Goal: Task Accomplishment & Management: Manage account settings

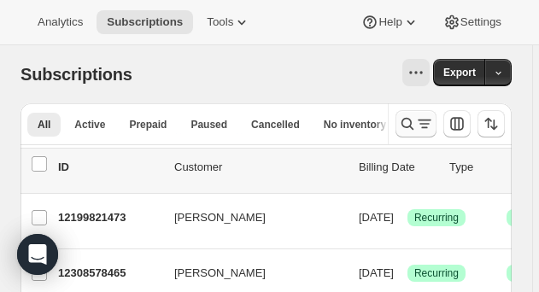
click at [416, 125] on icon "Search and filter results" at bounding box center [407, 123] width 17 height 17
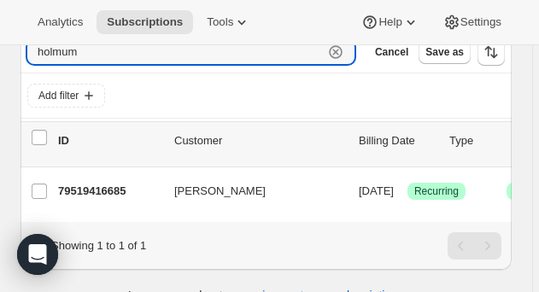
scroll to position [99, 0]
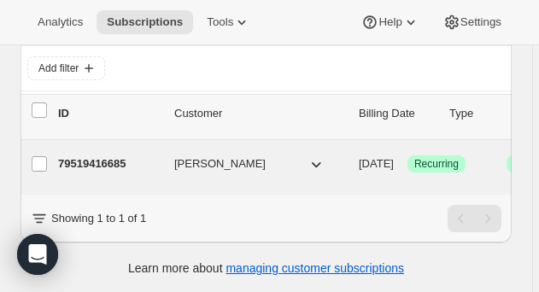
type input "holmum"
click at [80, 165] on p "79519416685" at bounding box center [109, 164] width 103 height 17
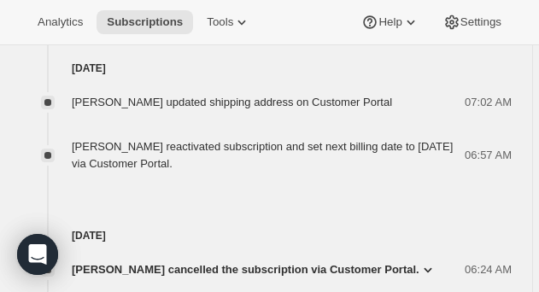
scroll to position [1168, 0]
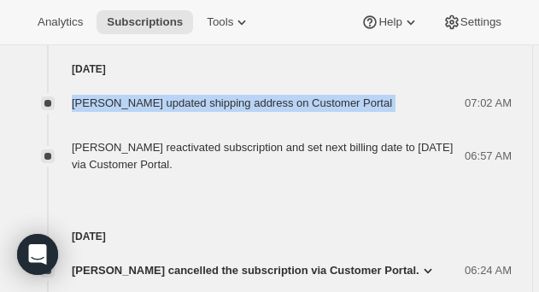
drag, startPoint x: 67, startPoint y: 122, endPoint x: 408, endPoint y: 121, distance: 341.1
click at [408, 112] on div "Ralph Bellandi updated shipping address on Customer Portal 07:02 AM" at bounding box center [267, 103] width 492 height 17
drag, startPoint x: 74, startPoint y: 166, endPoint x: 362, endPoint y: 184, distance: 288.7
click at [362, 174] on div "Ralph Bellandi reactivated subscription and set next billing date to Friday, Au…" at bounding box center [268, 156] width 393 height 34
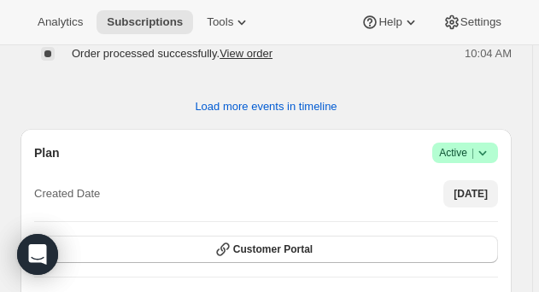
scroll to position [1629, 0]
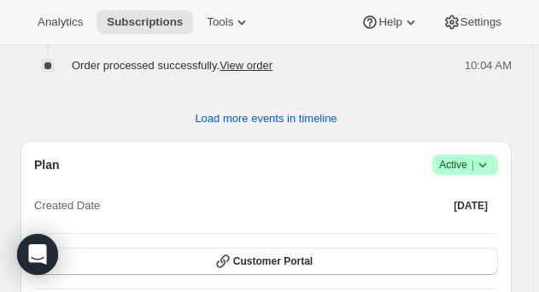
click at [484, 174] on icon at bounding box center [482, 164] width 17 height 17
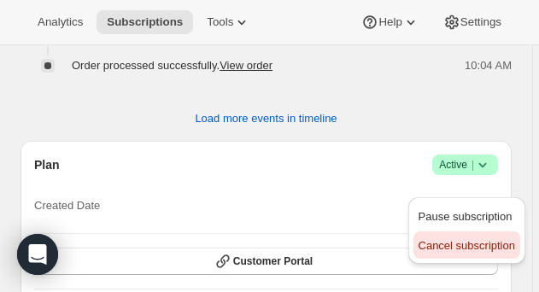
click at [452, 248] on span "Cancel subscription" at bounding box center [467, 245] width 97 height 13
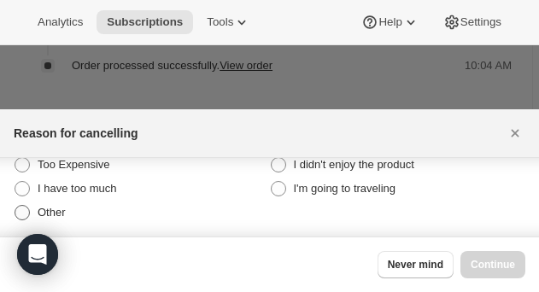
scroll to position [21, 0]
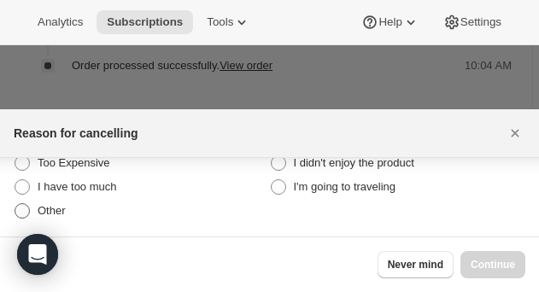
click at [25, 210] on span ":rce:" at bounding box center [22, 210] width 15 height 15
click at [15, 204] on input "Other" at bounding box center [15, 203] width 1 height 1
radio input "true"
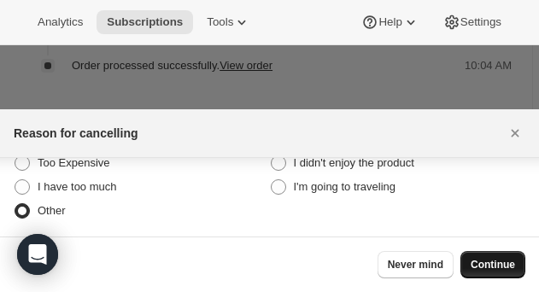
click at [502, 265] on span "Continue" at bounding box center [493, 265] width 44 height 14
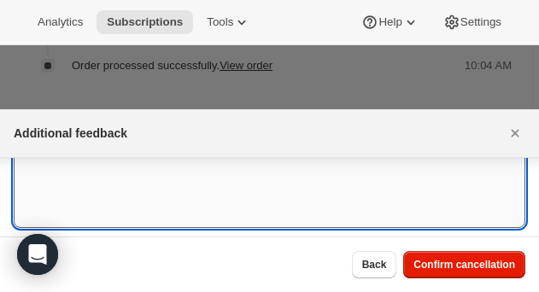
click at [93, 178] on textarea ":rce:" at bounding box center [270, 189] width 512 height 77
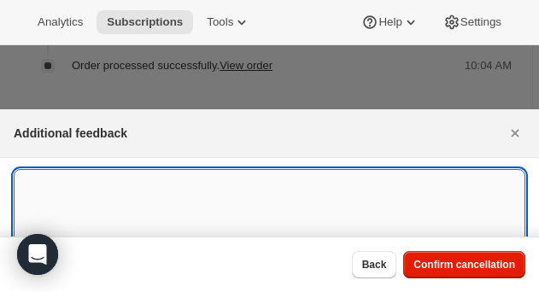
scroll to position [0, 0]
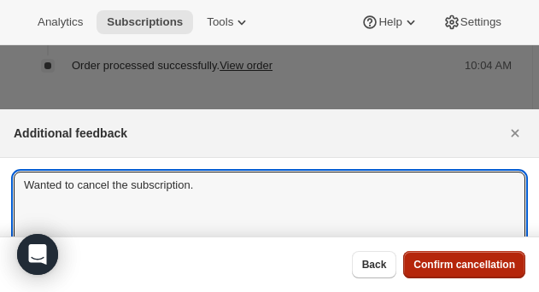
type textarea "Wanted to cancel the subscription."
click at [458, 270] on span "Confirm cancellation" at bounding box center [465, 265] width 102 height 14
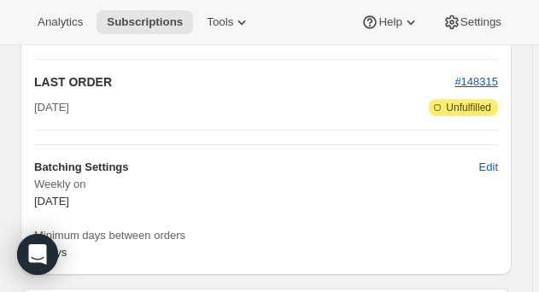
scroll to position [2122, 0]
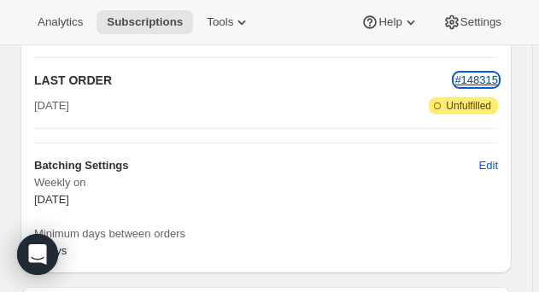
click at [464, 86] on span "#148315" at bounding box center [477, 80] width 44 height 13
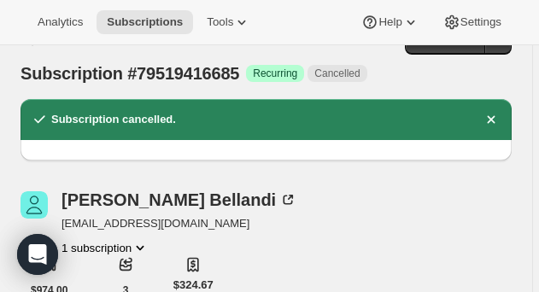
scroll to position [0, 0]
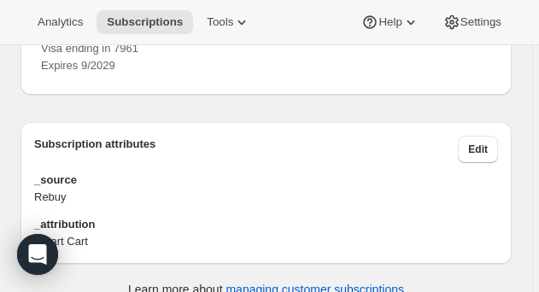
scroll to position [2625, 0]
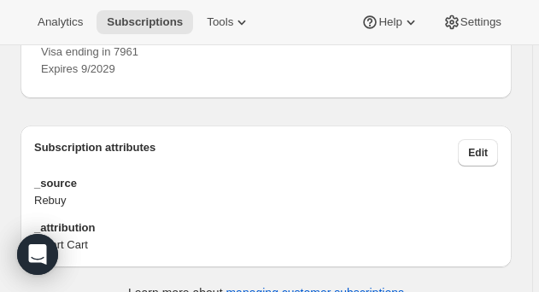
click at [480, 30] on icon at bounding box center [477, 21] width 17 height 17
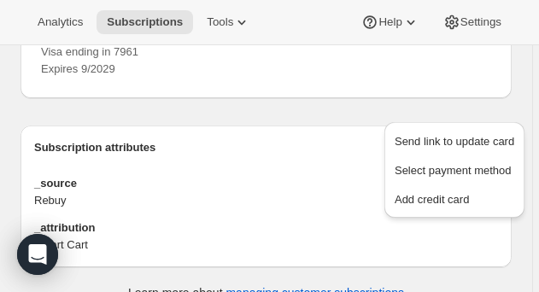
drag, startPoint x: 483, startPoint y: 107, endPoint x: 375, endPoint y: 121, distance: 108.7
click at [375, 78] on div "PAYMENT METHOD Visa ending in 7961 Expires 9/2029" at bounding box center [266, 37] width 451 height 81
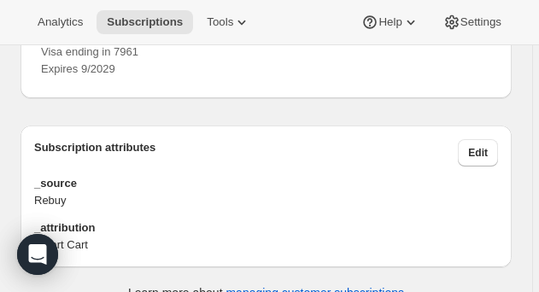
click at [477, 30] on icon at bounding box center [477, 21] width 17 height 17
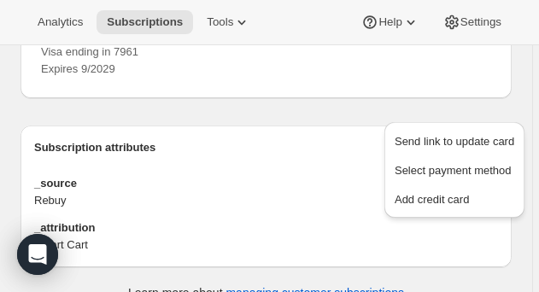
click at [342, 78] on div "PAYMENT METHOD Visa ending in 7961 Expires 9/2029" at bounding box center [266, 37] width 451 height 81
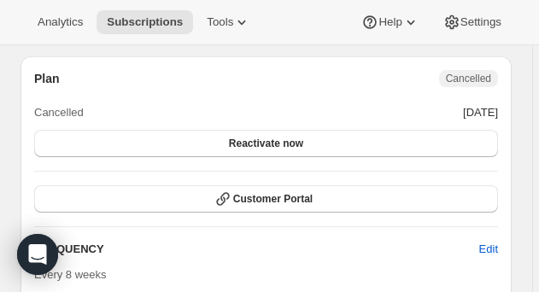
scroll to position [1803, 0]
click at [346, 213] on button "Customer Portal" at bounding box center [266, 199] width 464 height 27
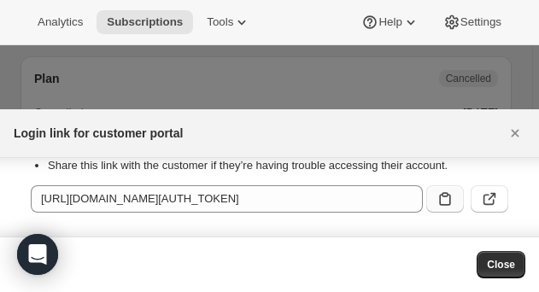
scroll to position [44, 0]
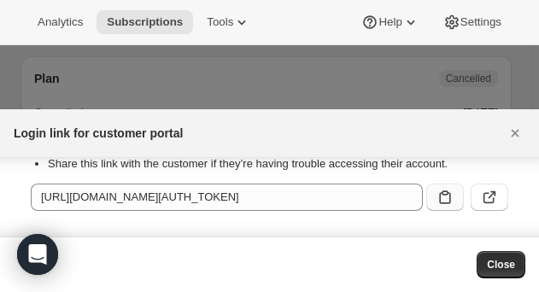
click at [445, 198] on icon ":rbn:" at bounding box center [444, 198] width 11 height 14
click at [486, 200] on icon ":rbn:" at bounding box center [489, 197] width 17 height 17
click at [508, 135] on icon "Close" at bounding box center [515, 133] width 17 height 17
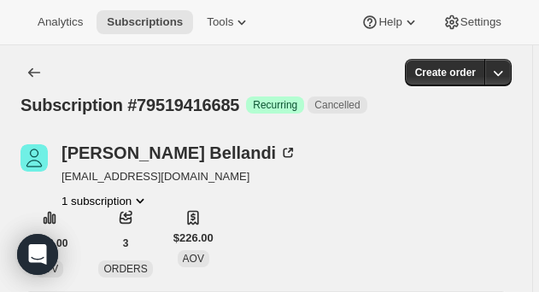
scroll to position [1803, 0]
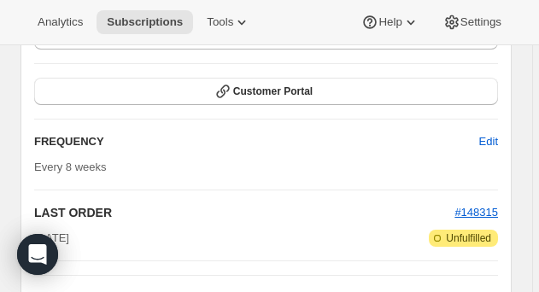
scroll to position [1909, 0]
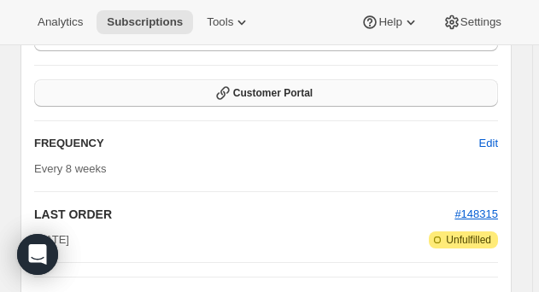
click at [313, 100] on span "Customer Portal" at bounding box center [273, 93] width 80 height 14
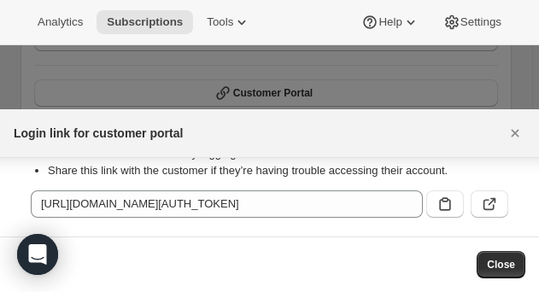
scroll to position [50, 0]
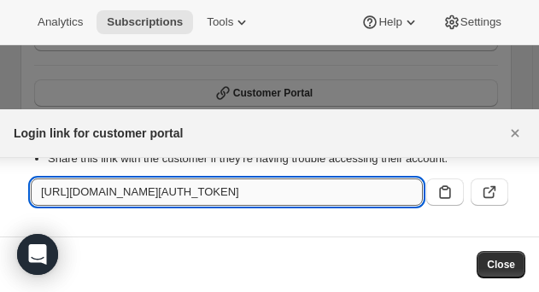
click at [361, 199] on input "https://sea2table.com/tools/bundle-subscriptions?authToken=eyJhbGciOiJIUzI1NiIs…" at bounding box center [227, 192] width 392 height 27
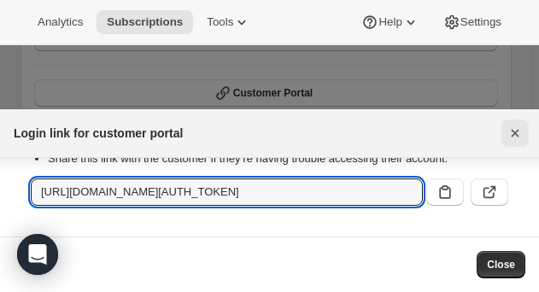
click at [517, 133] on icon "Close" at bounding box center [515, 133] width 17 height 17
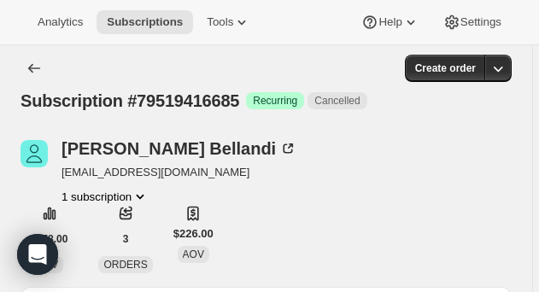
scroll to position [0, 0]
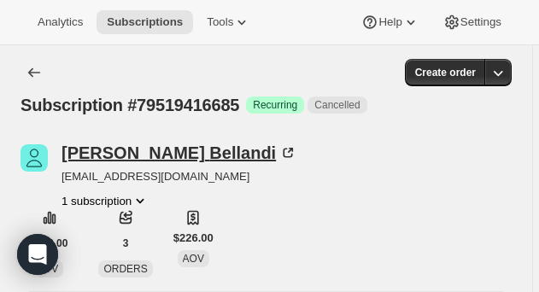
click at [108, 144] on div "Ralph Bellandi" at bounding box center [179, 152] width 235 height 17
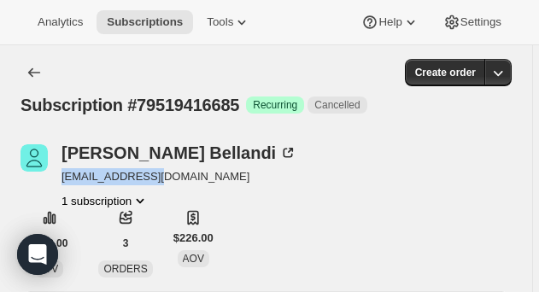
drag, startPoint x: 170, startPoint y: 175, endPoint x: 56, endPoint y: 179, distance: 114.6
click at [56, 179] on div "Ralph Bellandi holmum@yahoo.com 1 subscription" at bounding box center [193, 176] width 345 height 65
copy span "[EMAIL_ADDRESS][DOMAIN_NAME]"
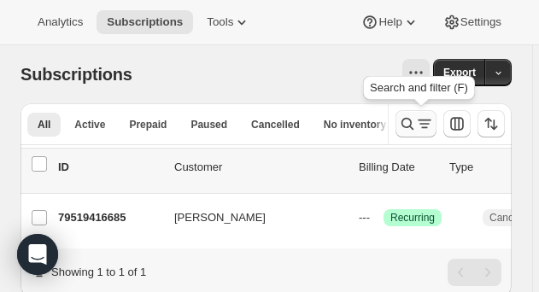
click at [416, 127] on icon "Search and filter results" at bounding box center [407, 123] width 17 height 17
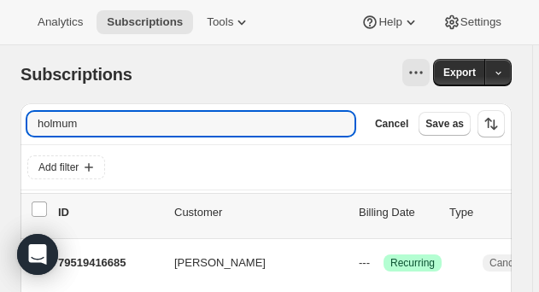
drag, startPoint x: 165, startPoint y: 127, endPoint x: -44, endPoint y: 126, distance: 208.6
click at [0, 126] on html "Analytics Subscriptions Tools Help Settings Skip to content Subscriptions. This…" at bounding box center [269, 146] width 539 height 292
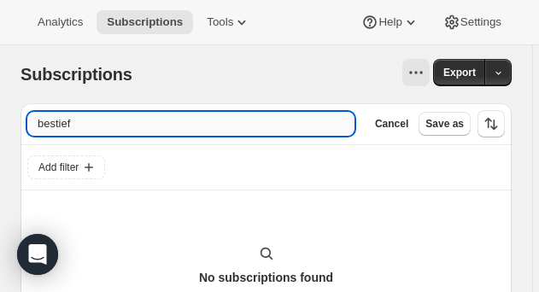
click at [52, 127] on input "bestief" at bounding box center [190, 124] width 327 height 24
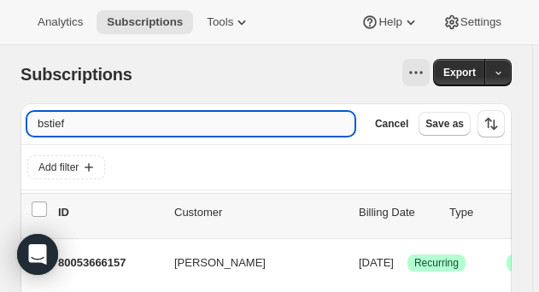
click at [86, 126] on input "bstief" at bounding box center [190, 124] width 327 height 24
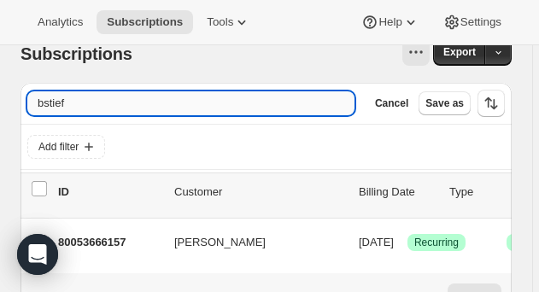
scroll to position [107, 0]
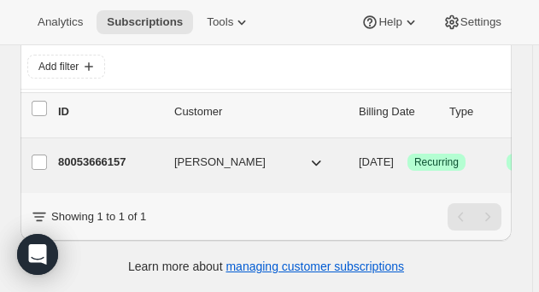
type input "bstief"
click at [119, 154] on p "80053666157" at bounding box center [109, 162] width 103 height 17
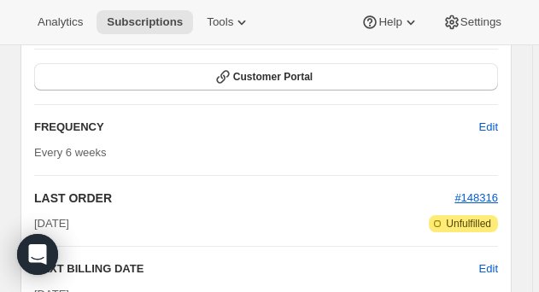
scroll to position [1494, 0]
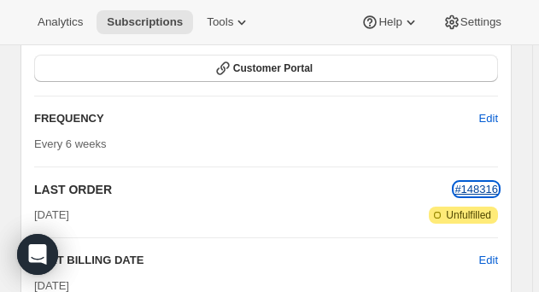
click at [486, 187] on span "#148316" at bounding box center [477, 189] width 44 height 13
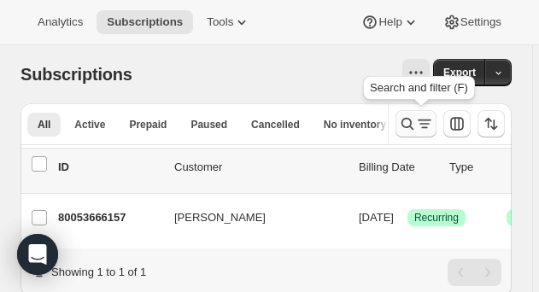
click at [424, 128] on icon "Search and filter results" at bounding box center [424, 123] width 17 height 17
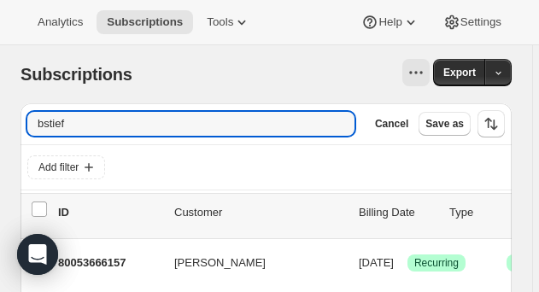
drag, startPoint x: 116, startPoint y: 123, endPoint x: 6, endPoint y: 124, distance: 110.3
click at [6, 124] on div "Subscriptions. This page is ready Subscriptions Export Filter subscribers bstie…" at bounding box center [266, 219] width 533 height 348
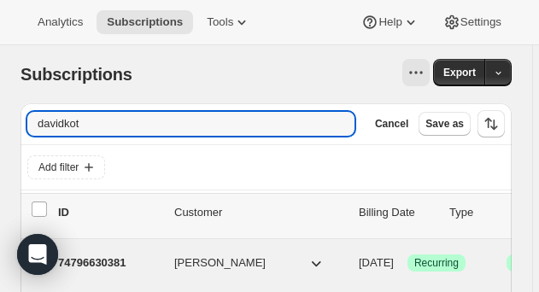
type input "davidkot"
click at [116, 264] on p "74796630381" at bounding box center [109, 263] width 103 height 17
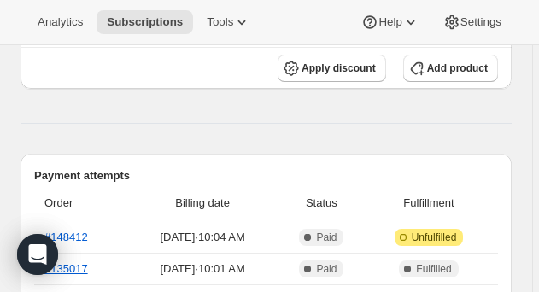
scroll to position [474, 0]
click at [65, 231] on link "#148412" at bounding box center [66, 237] width 44 height 13
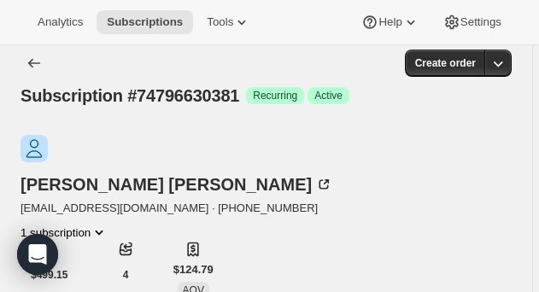
scroll to position [0, 0]
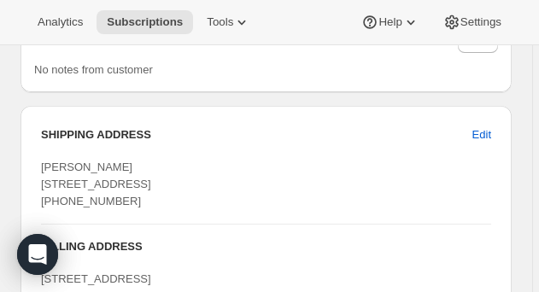
scroll to position [2283, 0]
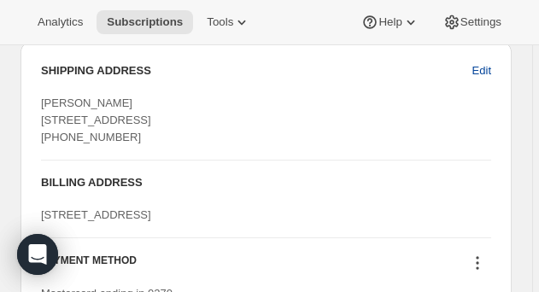
click at [486, 80] on span "Edit" at bounding box center [482, 70] width 19 height 17
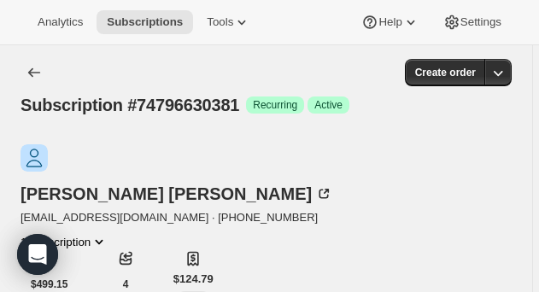
select select "CO"
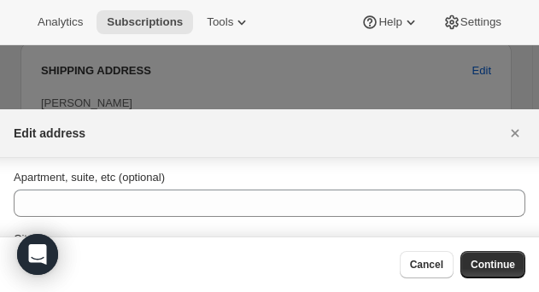
scroll to position [112, 0]
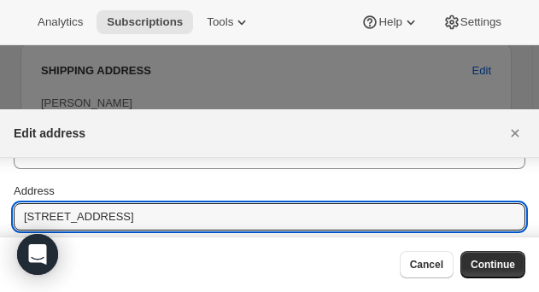
drag, startPoint x: 176, startPoint y: 213, endPoint x: -20, endPoint y: 202, distance: 196.1
click at [0, 202] on html "Analytics Subscriptions Tools Help Settings Skip to content Subscription #74796…" at bounding box center [269, 146] width 539 height 292
paste input "10950 Elk Horn Run"
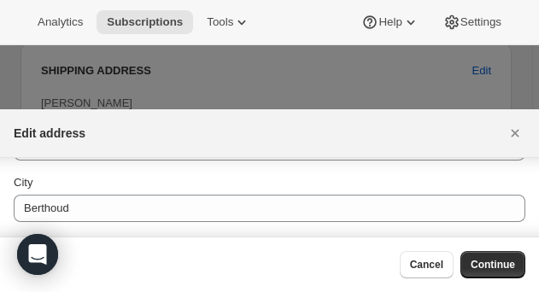
scroll to position [241, 0]
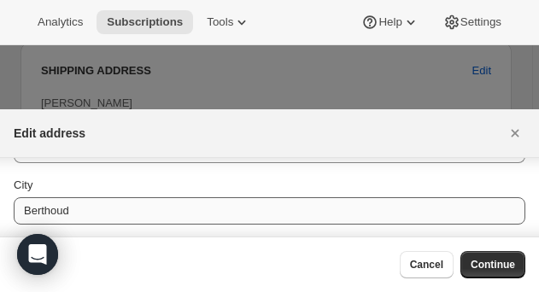
type input "10950 Elk Horn Run"
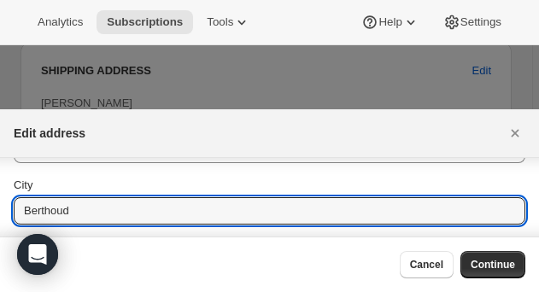
drag, startPoint x: 115, startPoint y: 205, endPoint x: -18, endPoint y: 200, distance: 133.5
click at [0, 200] on html "Analytics Subscriptions Tools Help Settings Skip to content Subscription #74796…" at bounding box center [269, 146] width 539 height 292
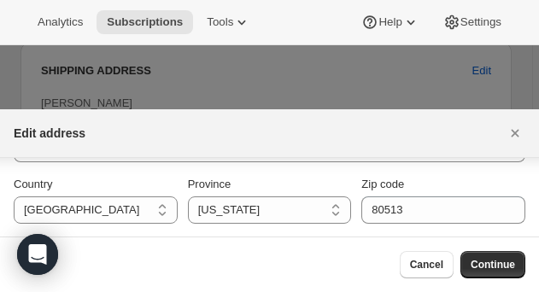
scroll to position [366, 0]
type input "Littleton"
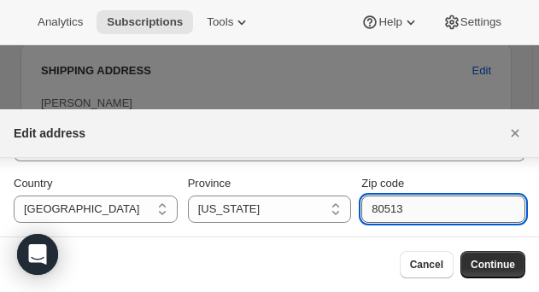
click at [410, 216] on input "80513" at bounding box center [444, 209] width 164 height 27
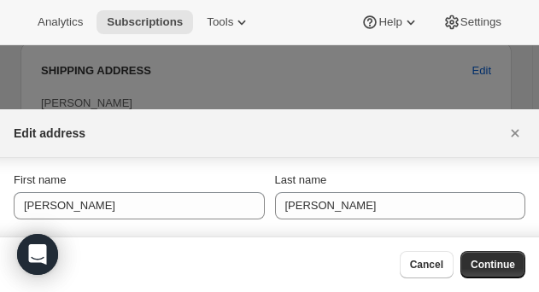
scroll to position [0, 0]
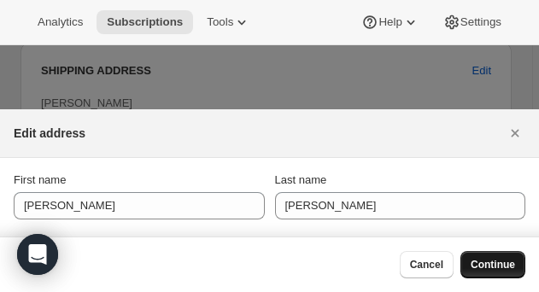
type input "80125"
click at [483, 263] on span "Continue" at bounding box center [493, 265] width 44 height 14
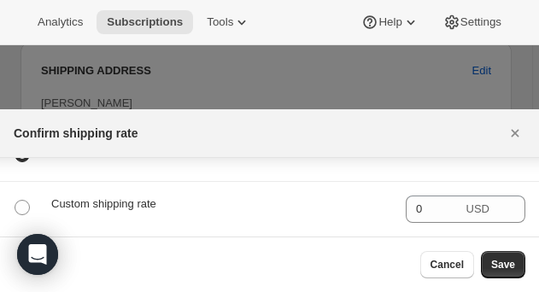
scroll to position [142, 0]
click at [509, 274] on button "Save" at bounding box center [503, 264] width 44 height 27
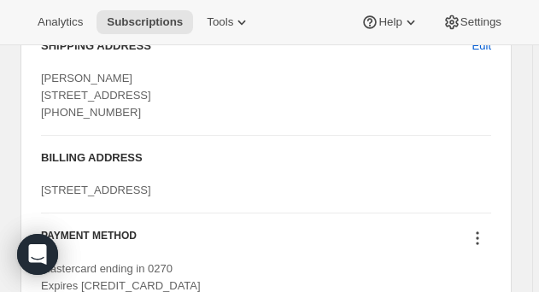
scroll to position [2420, 0]
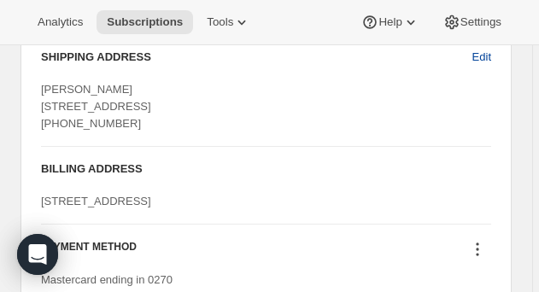
click at [486, 66] on span "Edit" at bounding box center [482, 57] width 19 height 17
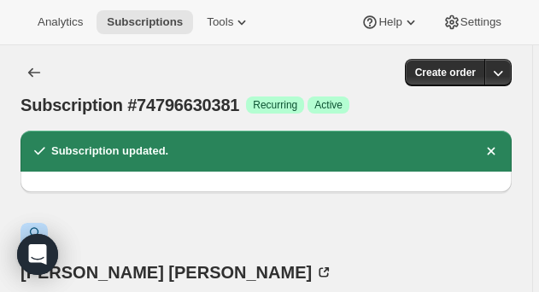
select select "CO"
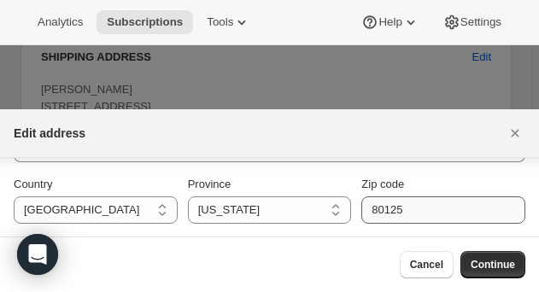
scroll to position [366, 0]
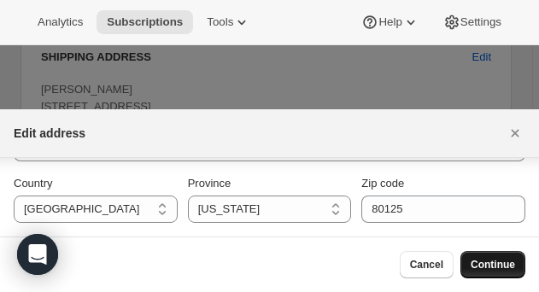
click at [491, 263] on span "Continue" at bounding box center [493, 265] width 44 height 14
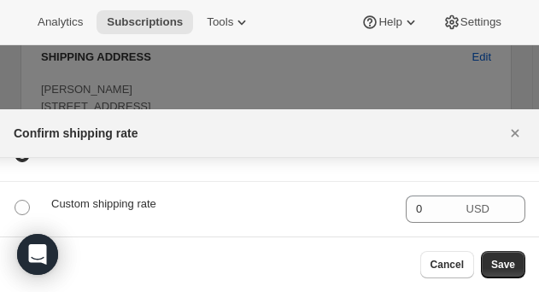
scroll to position [142, 0]
click at [523, 265] on button "Save" at bounding box center [503, 264] width 44 height 27
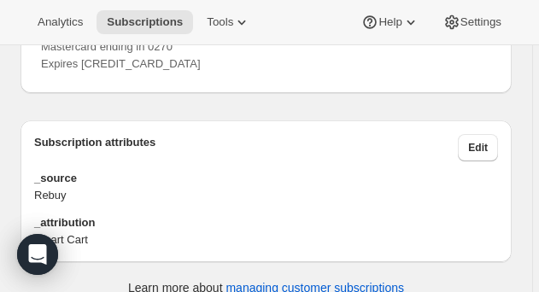
scroll to position [2757, 0]
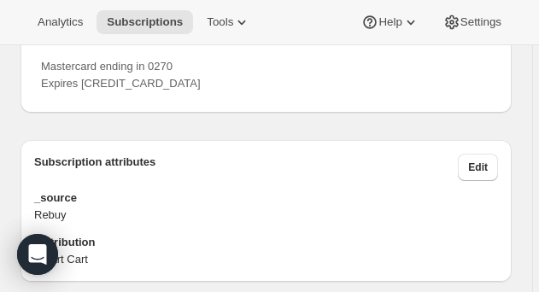
click at [482, 44] on icon at bounding box center [477, 35] width 17 height 17
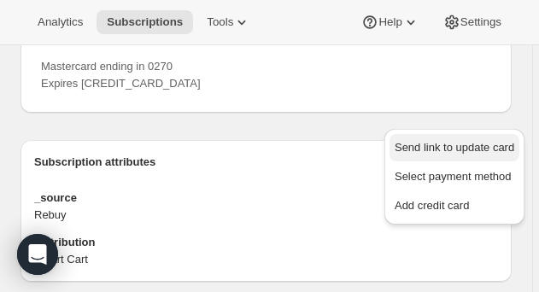
click at [474, 145] on span "Send link to update card" at bounding box center [455, 147] width 120 height 13
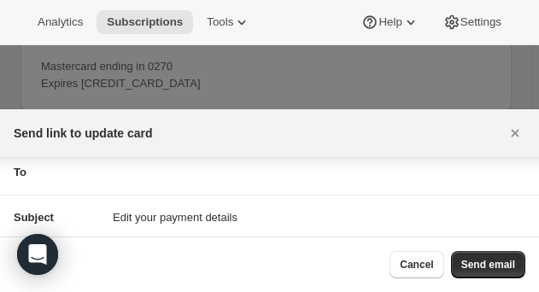
scroll to position [102, 0]
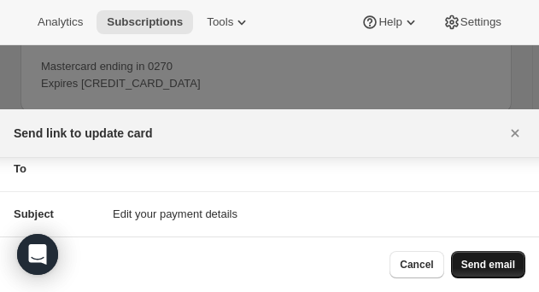
click at [517, 274] on button "Send email" at bounding box center [488, 264] width 74 height 27
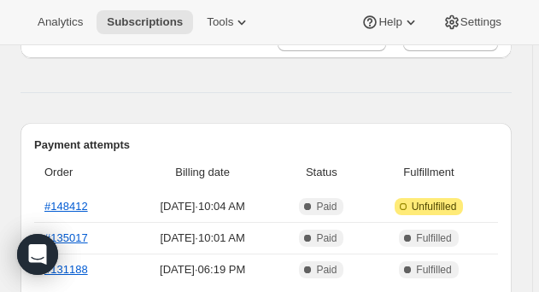
scroll to position [770, 0]
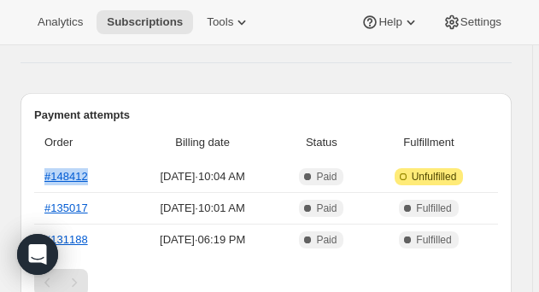
drag, startPoint x: 90, startPoint y: 136, endPoint x: 34, endPoint y: 135, distance: 55.6
click at [34, 162] on th "#148412" at bounding box center [80, 177] width 92 height 31
copy link "#148412"
